Goal: Find specific page/section: Find specific page/section

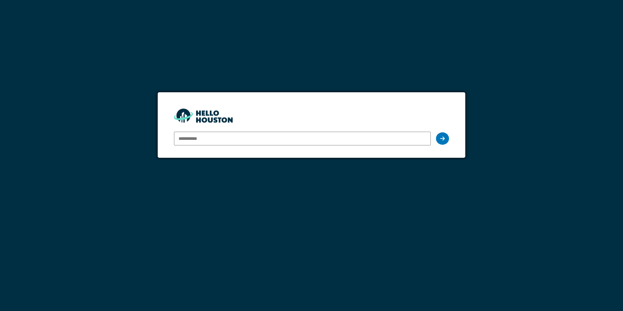
click at [211, 140] on input "email" at bounding box center [302, 139] width 257 height 14
type input "**********"
click at [441, 137] on icon at bounding box center [442, 138] width 5 height 5
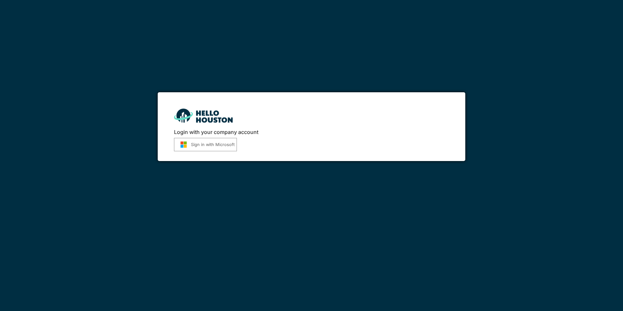
click at [215, 146] on button "Sign in with Microsoft" at bounding box center [205, 144] width 63 height 13
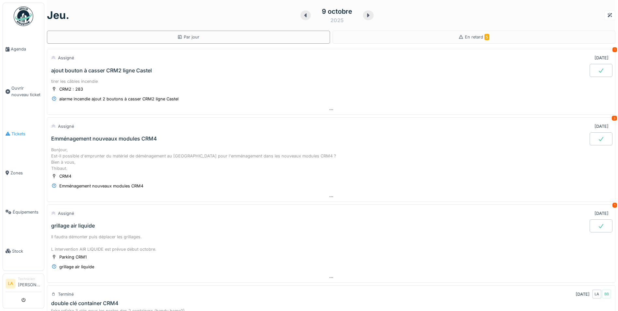
click at [24, 131] on span "Tickets" at bounding box center [26, 134] width 30 height 6
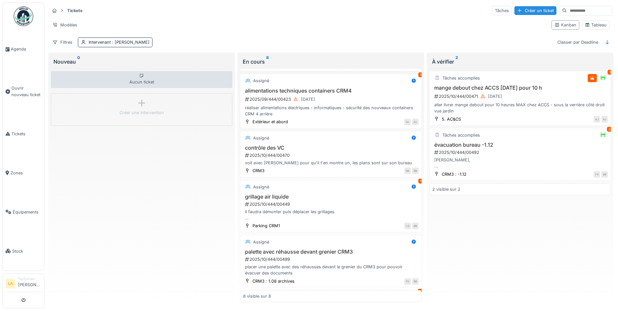
scroll to position [130, 0]
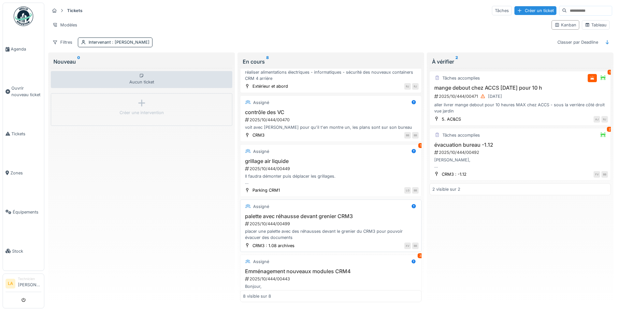
click at [325, 215] on h3 "palette avec réhausse devant grenier CRM3" at bounding box center [331, 216] width 176 height 6
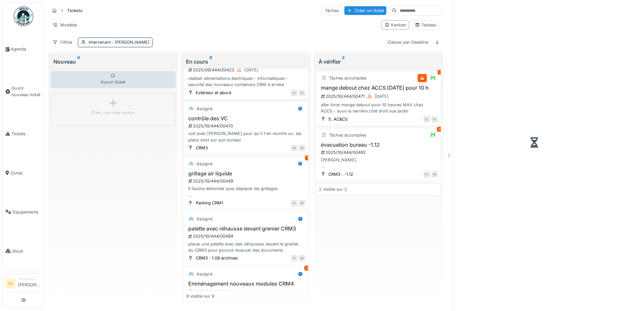
scroll to position [137, 0]
